Goal: Transaction & Acquisition: Purchase product/service

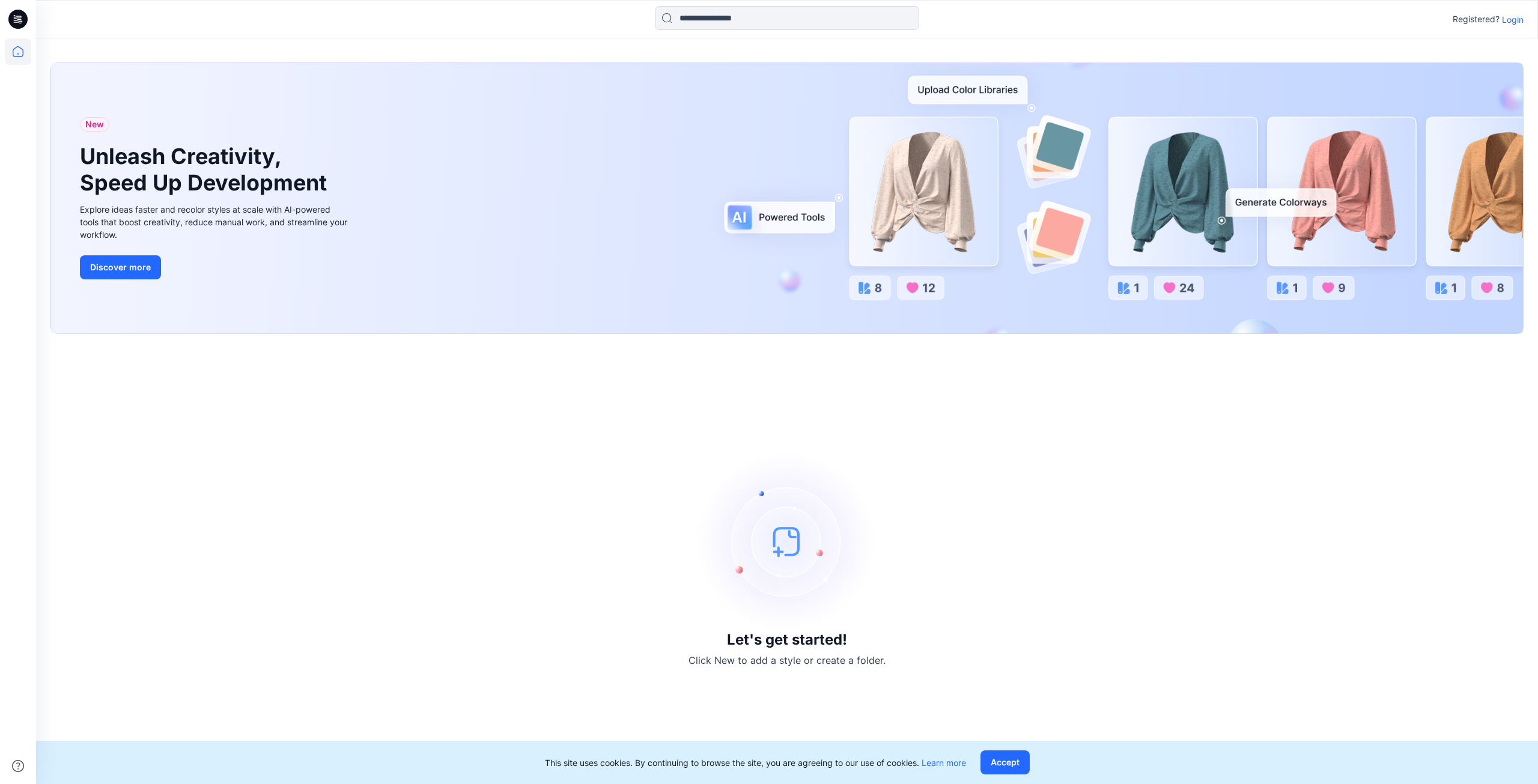
click at [1515, 18] on p "Login" at bounding box center [1513, 20] width 22 height 13
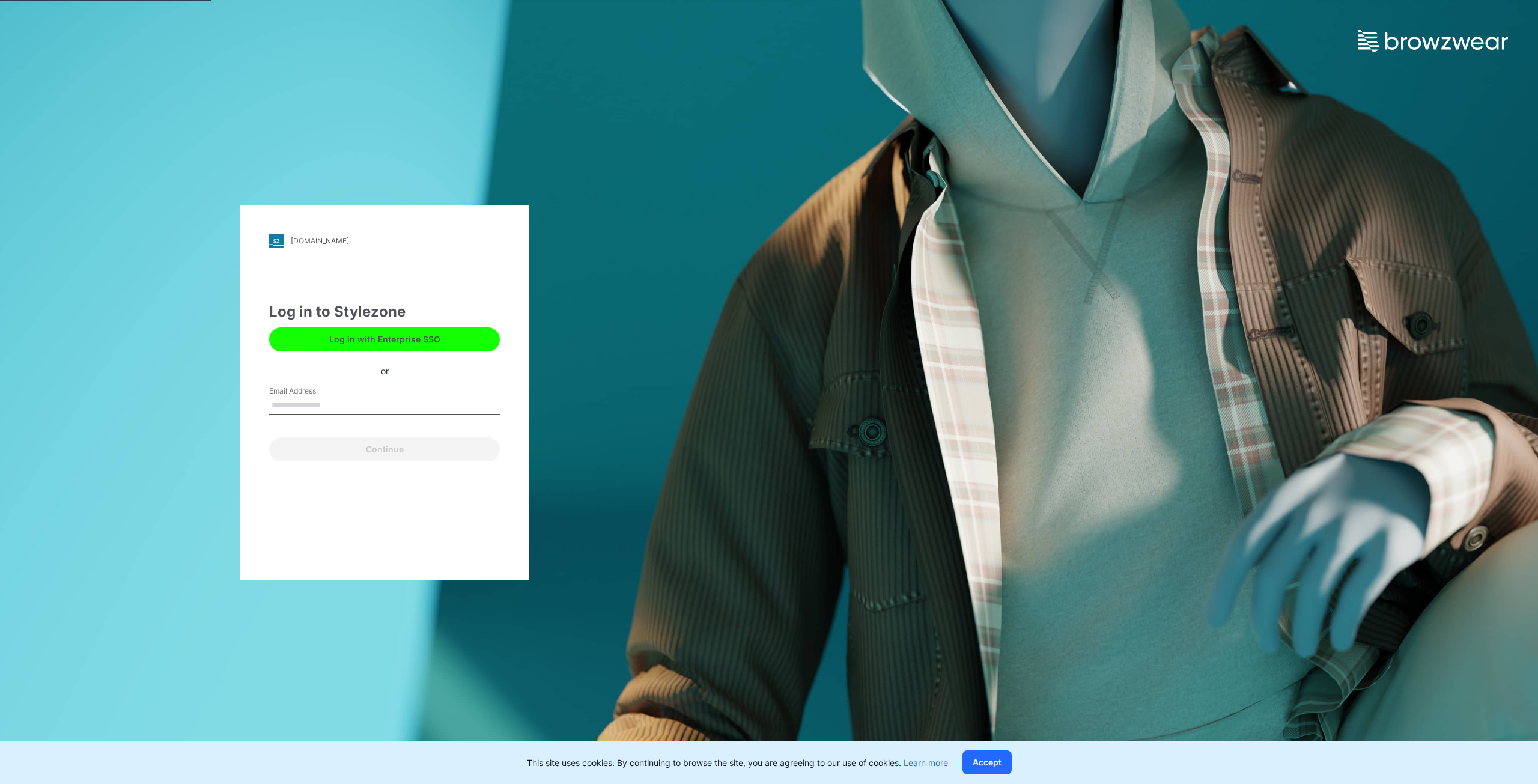
click at [339, 406] on input "Email Address" at bounding box center [385, 405] width 231 height 18
type input "**********"
click at [344, 450] on button "Continue" at bounding box center [385, 449] width 231 height 24
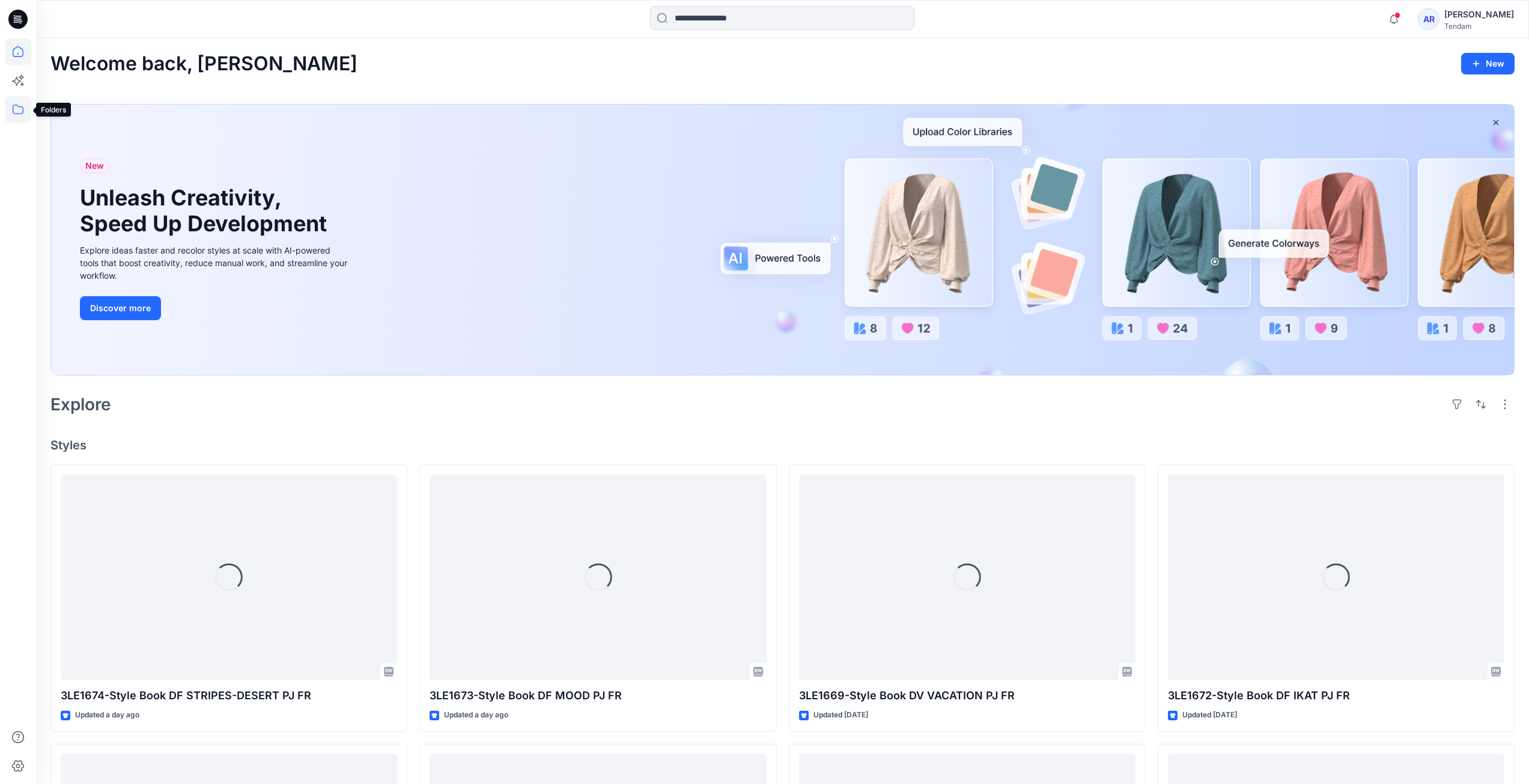
click at [14, 112] on icon at bounding box center [18, 109] width 26 height 26
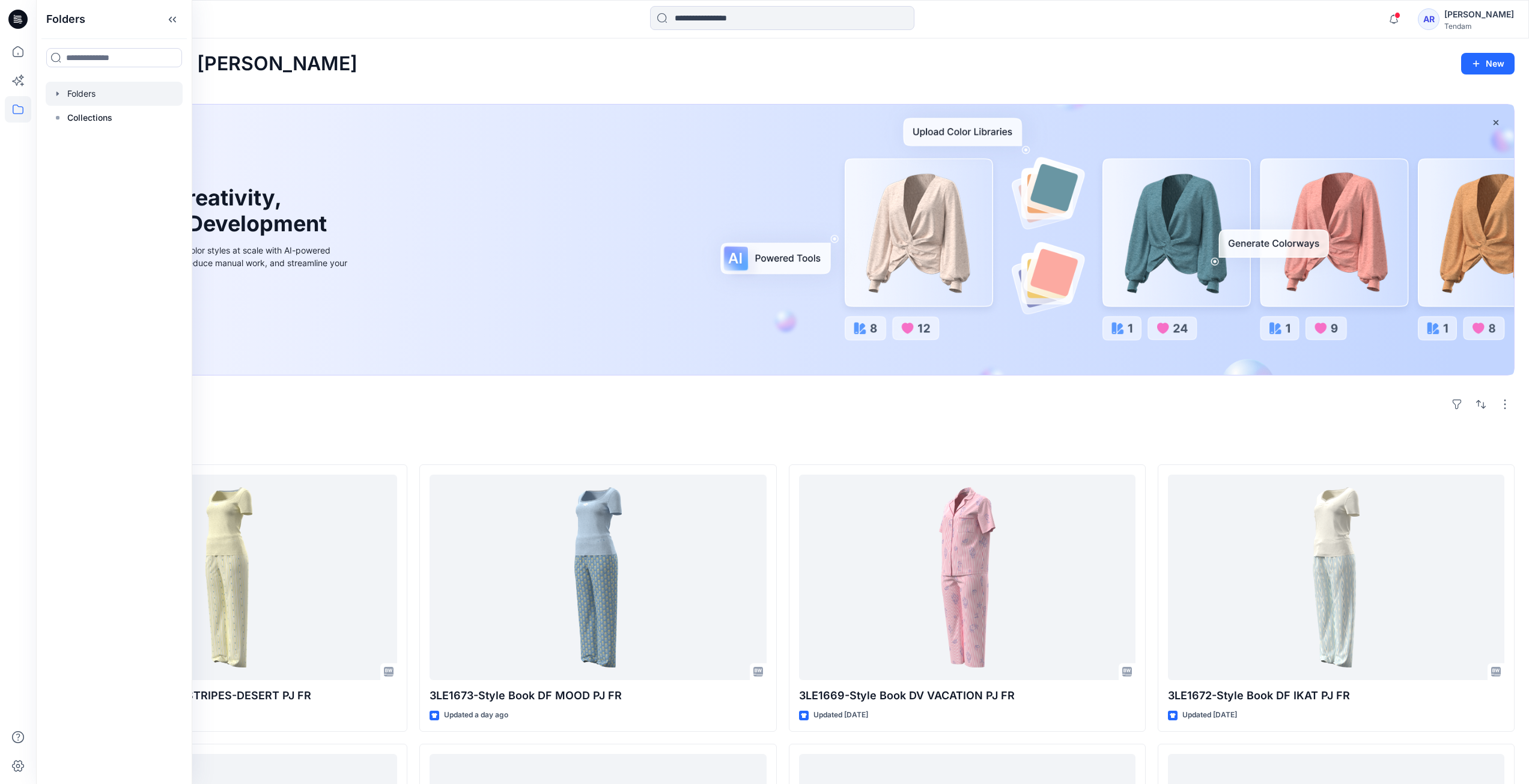
click at [83, 92] on div at bounding box center [115, 94] width 137 height 24
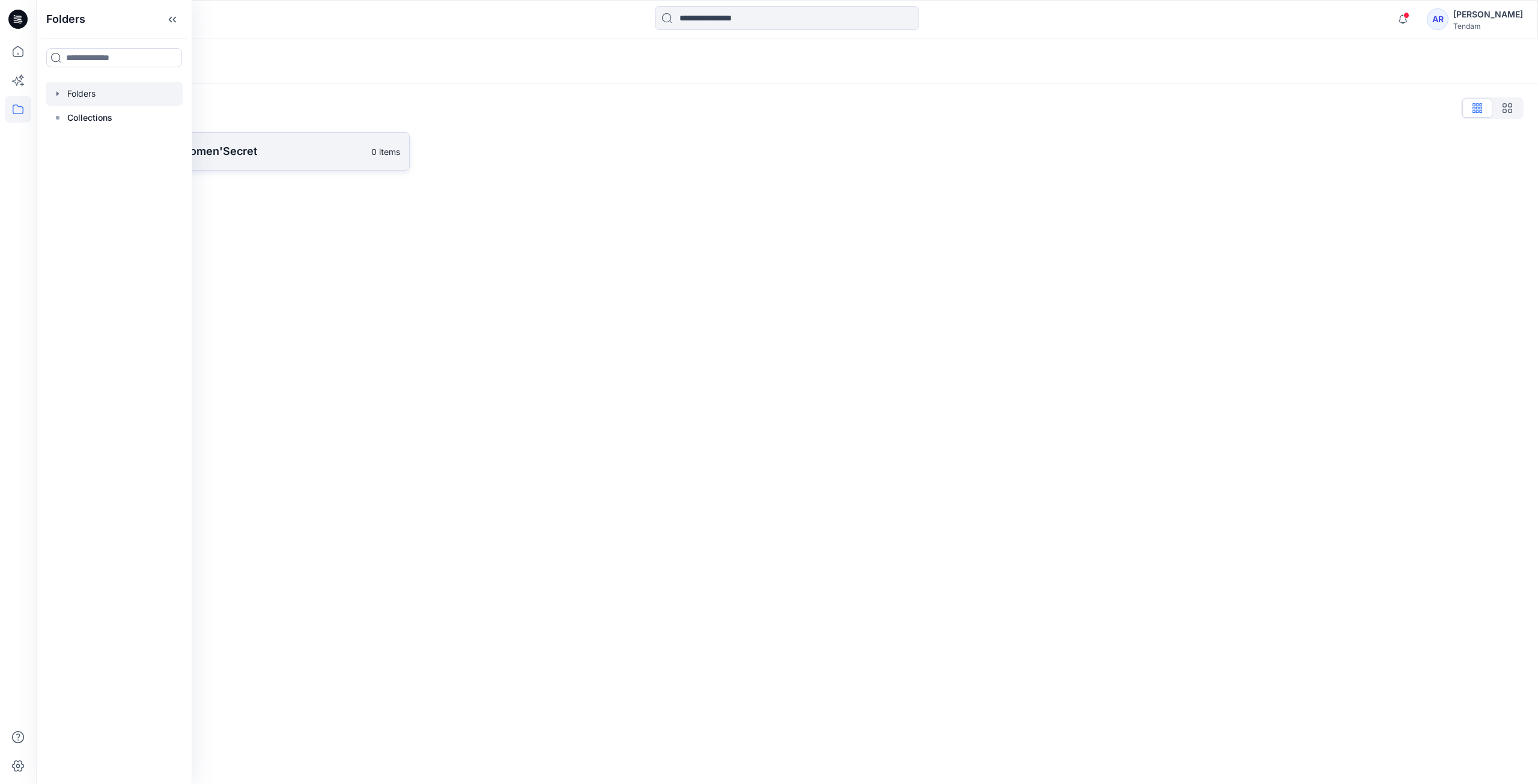
click at [210, 162] on link "[PERSON_NAME] - Women'Secret 0 items" at bounding box center [230, 151] width 359 height 38
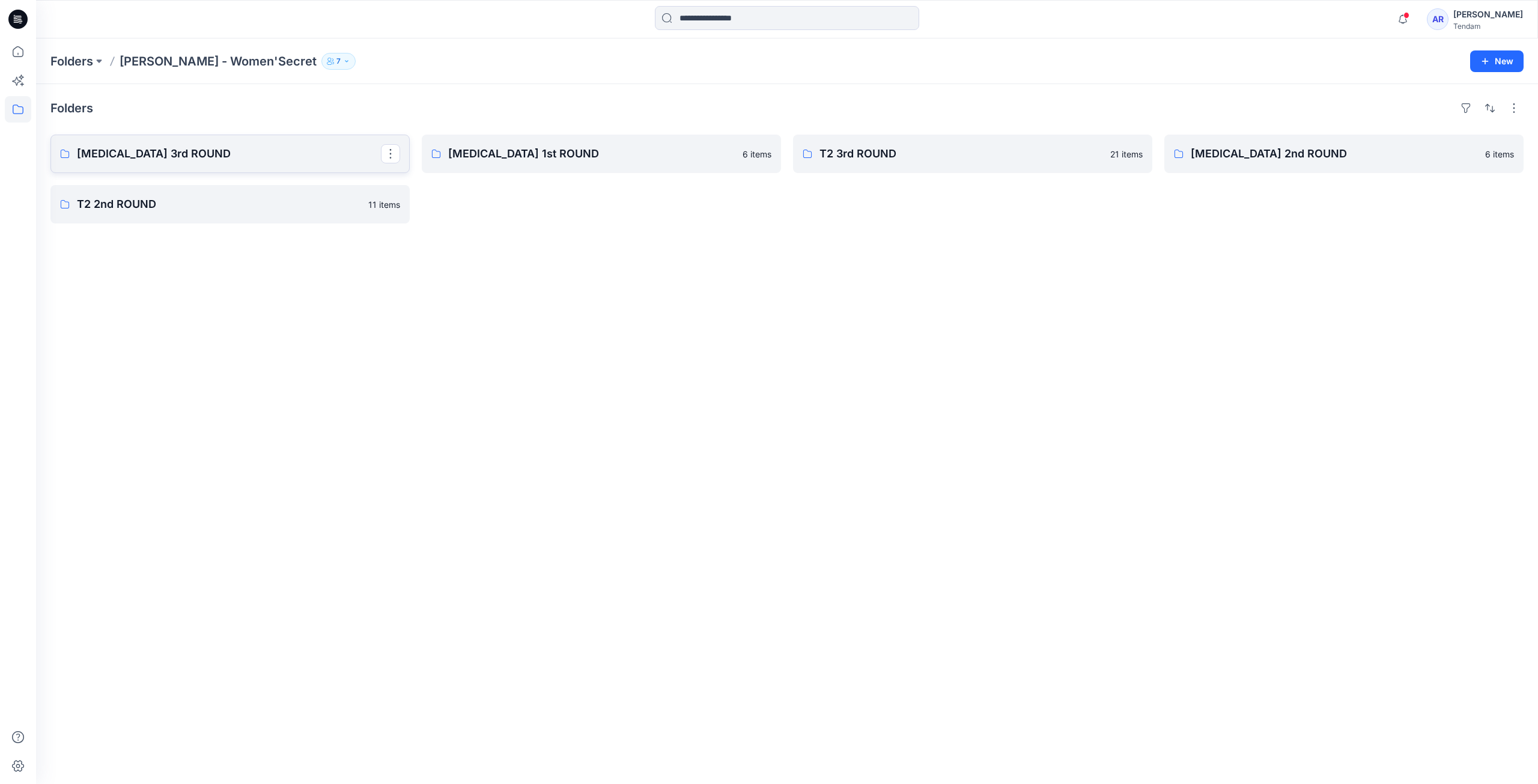
click at [209, 164] on link "[MEDICAL_DATA] 3rd ROUND" at bounding box center [230, 153] width 359 height 38
